Goal: Transaction & Acquisition: Purchase product/service

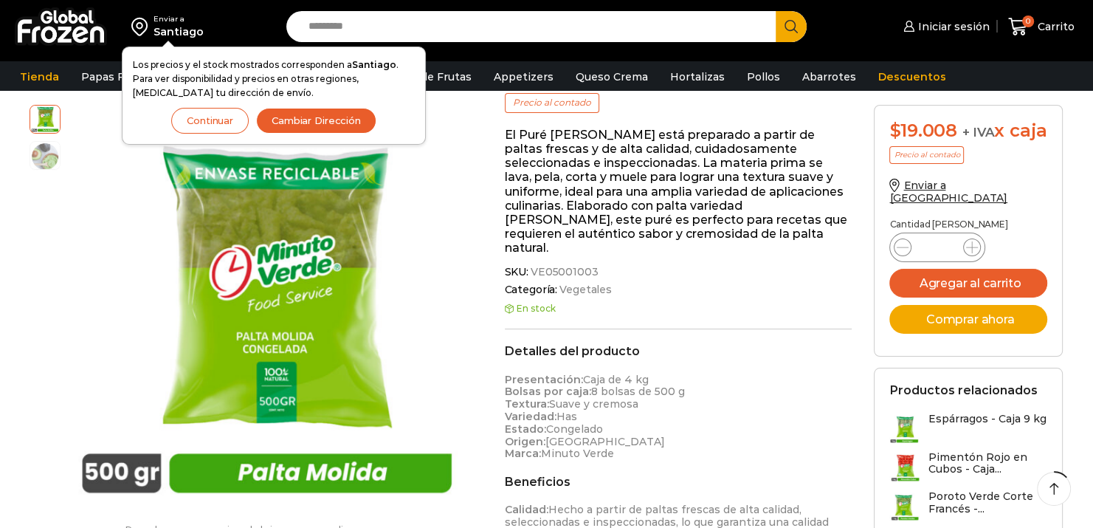
scroll to position [74, 0]
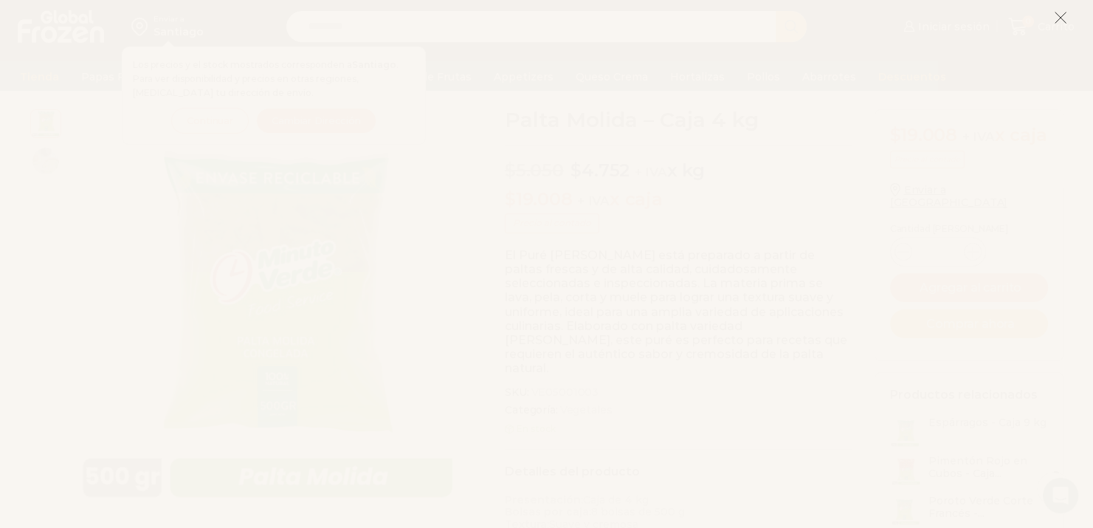
click at [1062, 20] on line at bounding box center [1061, 18] width 10 height 10
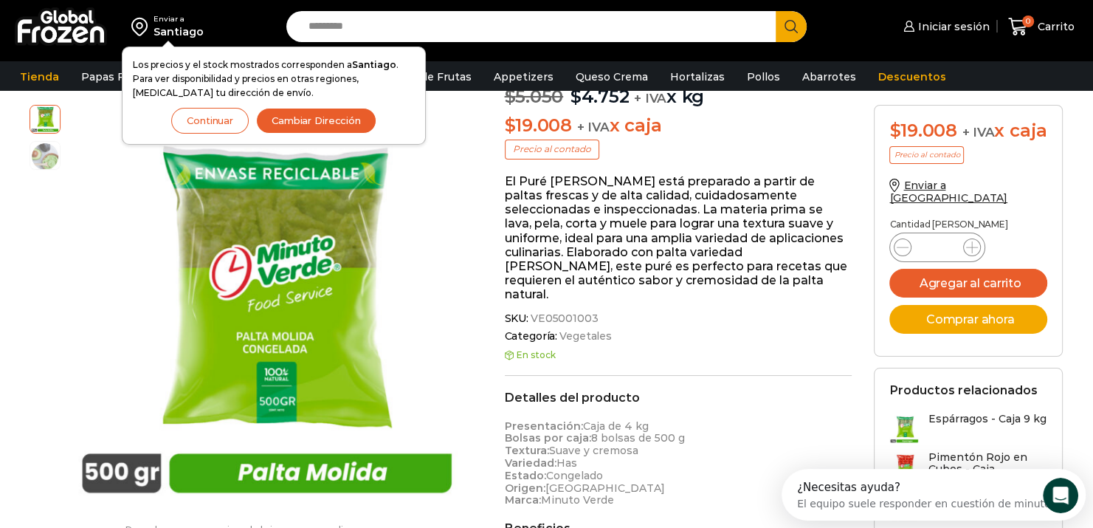
scroll to position [0, 0]
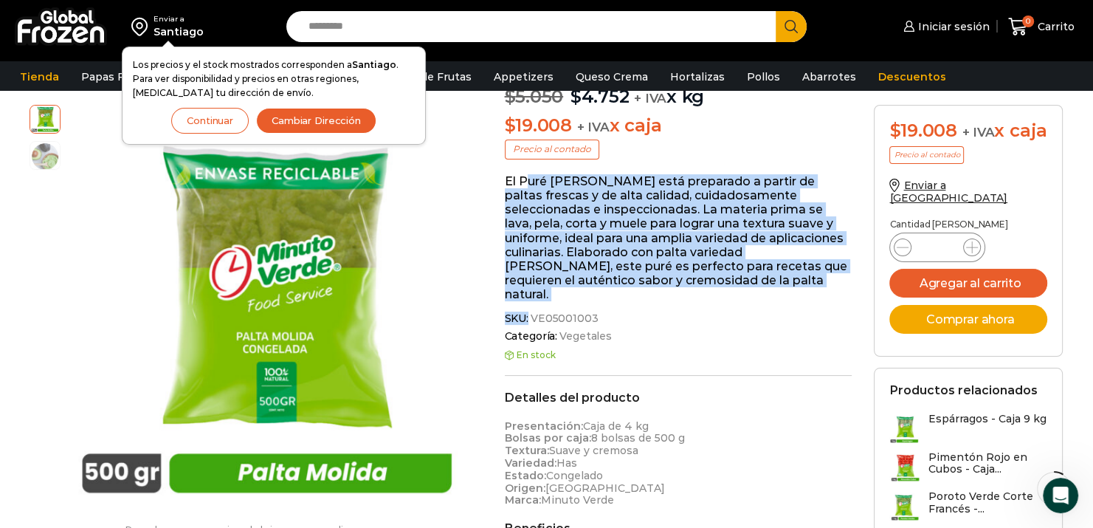
drag, startPoint x: 523, startPoint y: 179, endPoint x: 734, endPoint y: 290, distance: 238.7
click at [734, 290] on div "Palta Molida – Caja 4 kg $ 5.050 Original price was: $5.050. $ 4.752 Current pr…" at bounding box center [679, 469] width 370 height 869
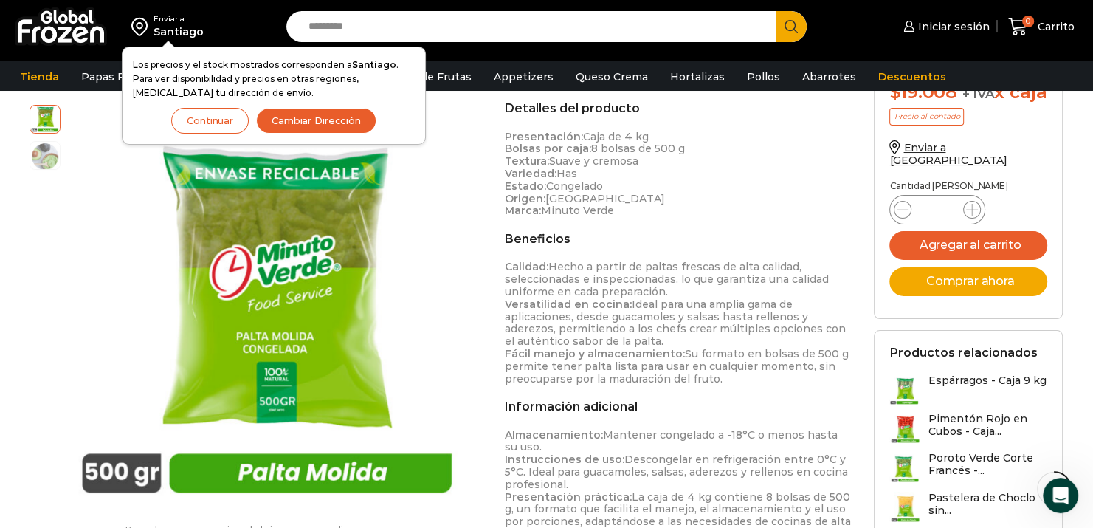
scroll to position [443, 0]
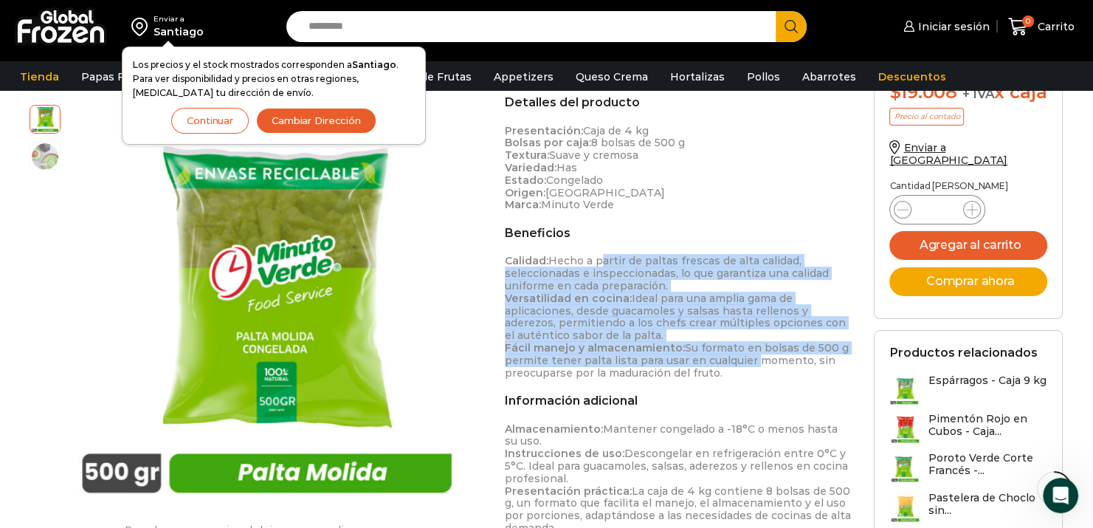
drag, startPoint x: 634, startPoint y: 247, endPoint x: 749, endPoint y: 350, distance: 154.2
click at [749, 350] on p "Calidad: Hecho a partir de paltas frescas de alta calidad, seleccionadas e insp…" at bounding box center [679, 317] width 348 height 124
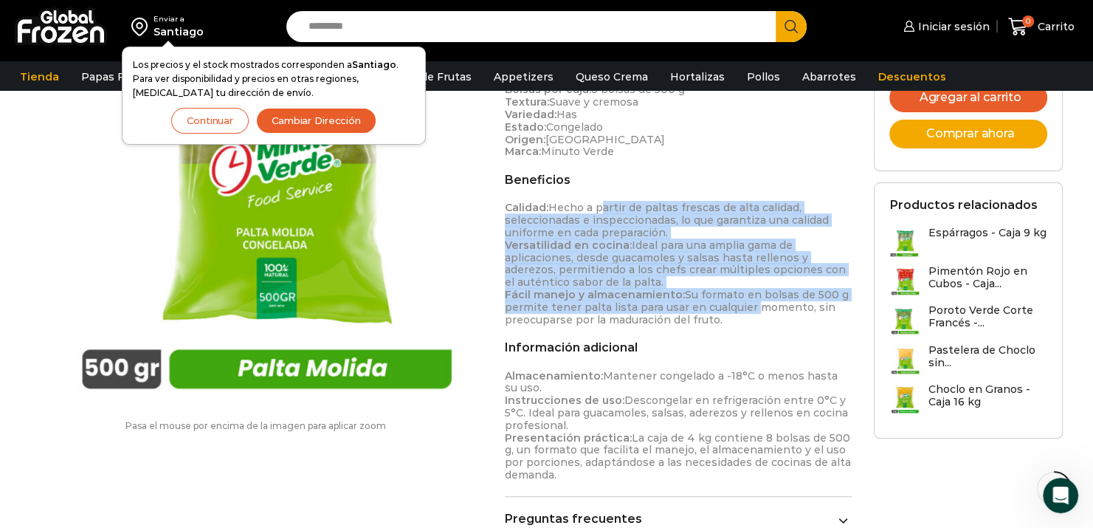
scroll to position [590, 0]
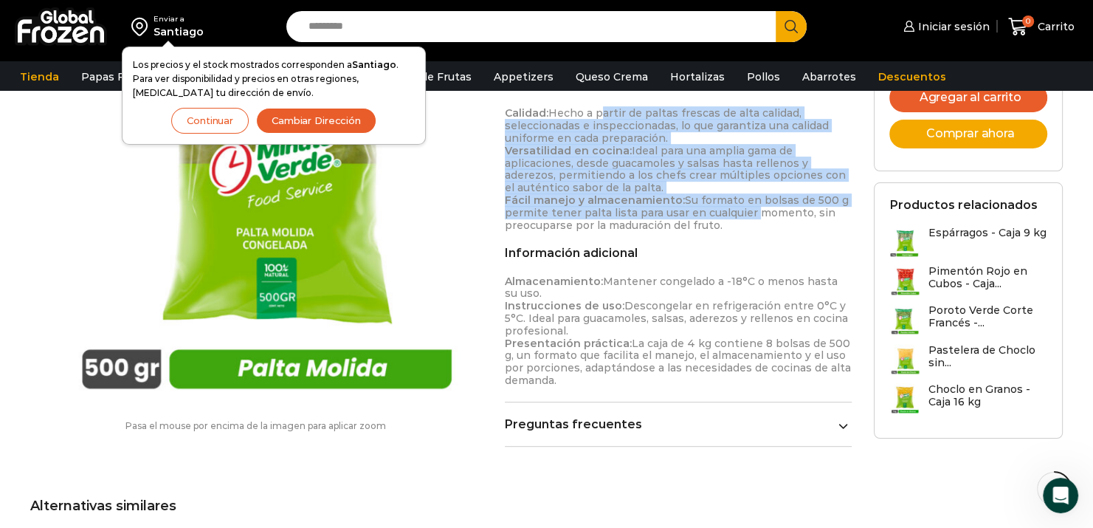
drag, startPoint x: 613, startPoint y: 261, endPoint x: 723, endPoint y: 276, distance: 111.1
click at [723, 276] on p "Almacenamiento: Mantener congelado a -18°C o menos hasta su uso. Instrucciones …" at bounding box center [679, 330] width 348 height 111
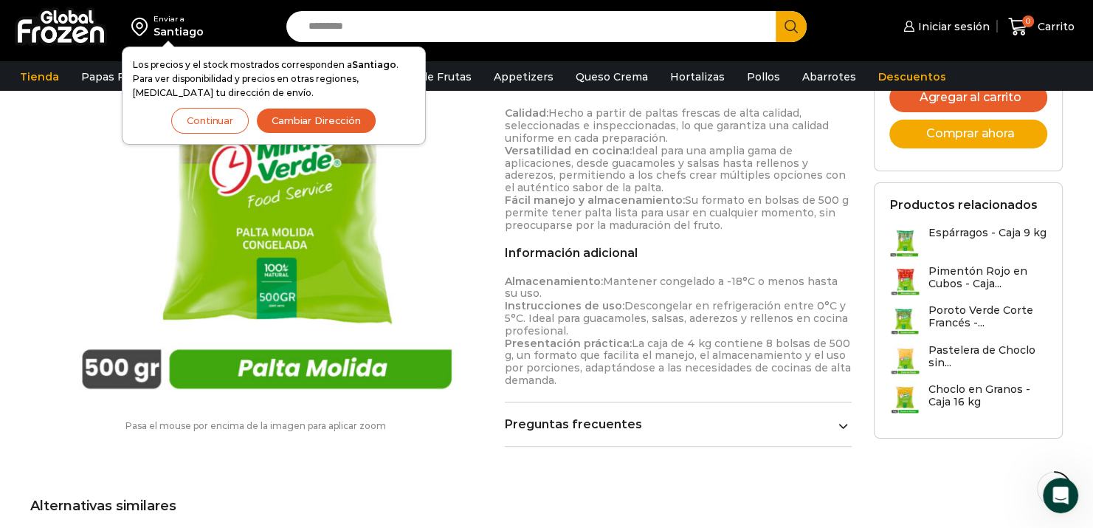
click at [625, 307] on p "Almacenamiento: Mantener congelado a -18°C o menos hasta su uso. Instrucciones …" at bounding box center [679, 330] width 348 height 111
click at [590, 299] on strong "Instrucciones de uso:" at bounding box center [565, 305] width 120 height 13
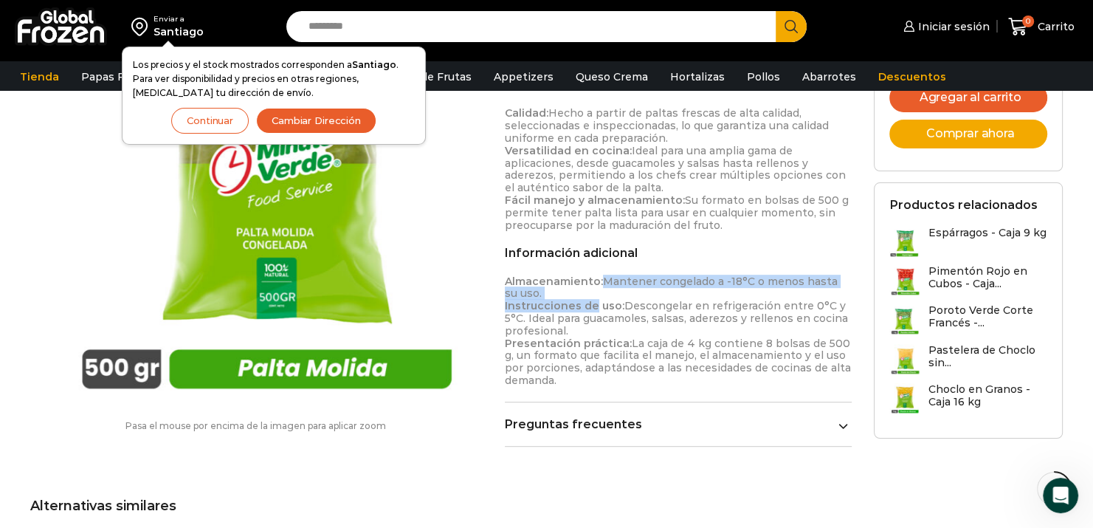
drag, startPoint x: 601, startPoint y: 269, endPoint x: 843, endPoint y: 362, distance: 259.4
click at [843, 362] on p "Almacenamiento: Mantener congelado a -18°C o menos hasta su uso. Instrucciones …" at bounding box center [679, 330] width 348 height 111
click at [837, 358] on p "Almacenamiento: Mantener congelado a -18°C o menos hasta su uso. Instrucciones …" at bounding box center [679, 330] width 348 height 111
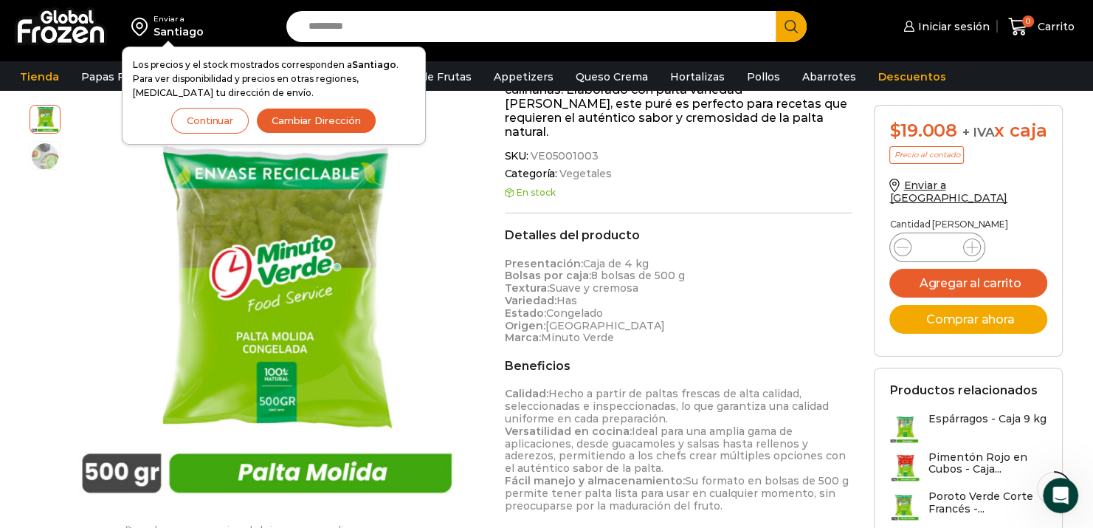
scroll to position [295, 0]
